Goal: Information Seeking & Learning: Find specific fact

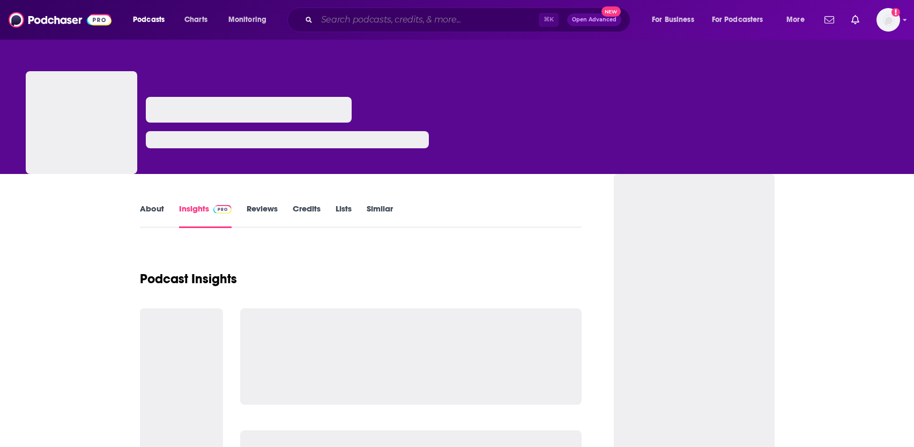
click at [361, 23] on input "Search podcasts, credits, & more..." at bounding box center [428, 19] width 222 height 17
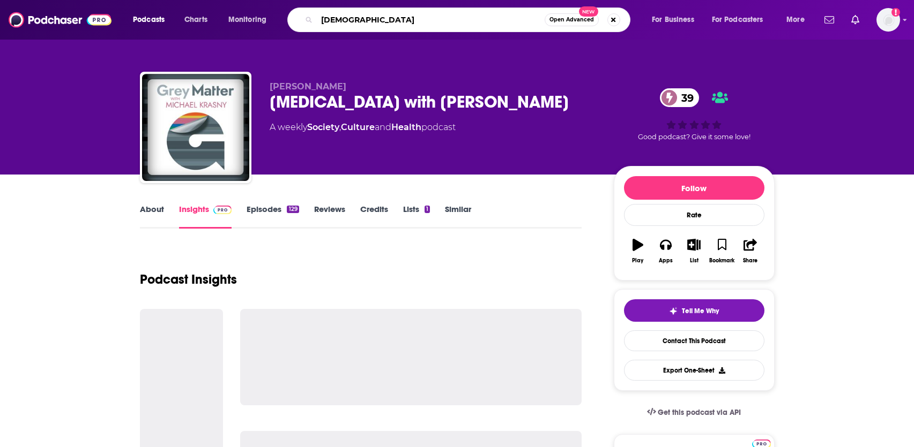
type input "[DEMOGRAPHIC_DATA]"
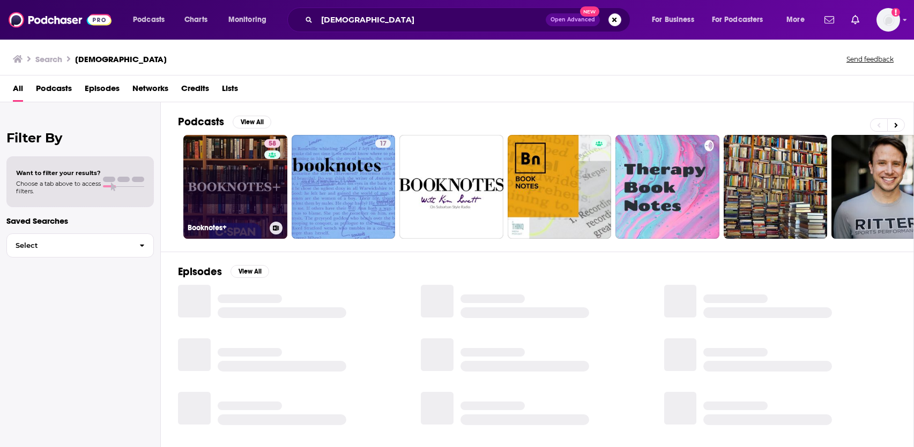
click at [232, 183] on link "58 Booknotes+" at bounding box center [235, 187] width 104 height 104
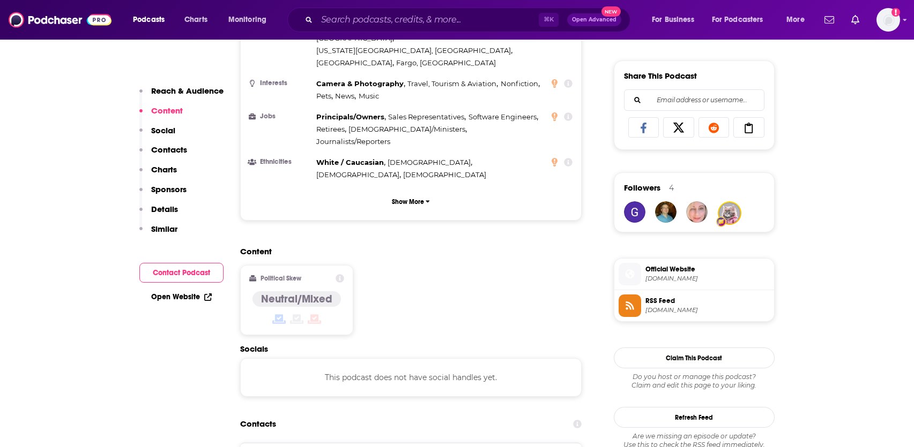
scroll to position [836, 0]
